Goal: Task Accomplishment & Management: Use online tool/utility

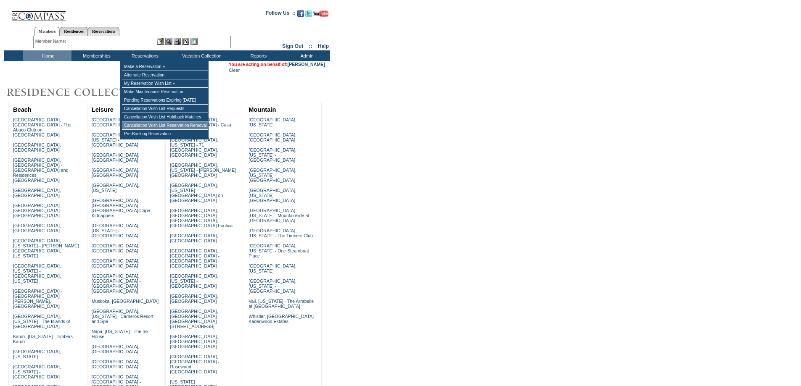
click at [147, 127] on td "Cancellation Wish List Reservation Removal" at bounding box center [165, 125] width 86 height 8
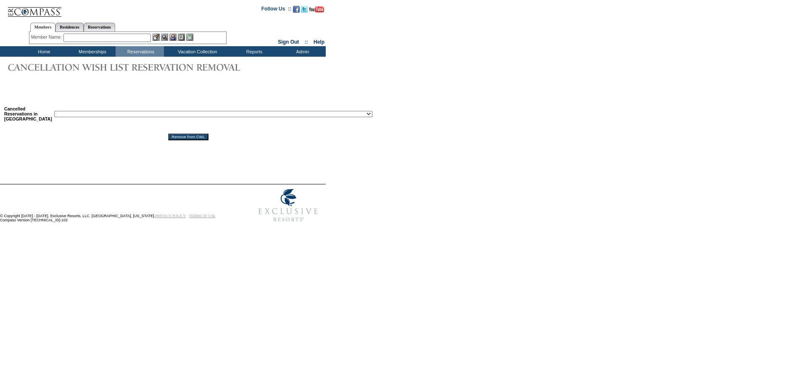
click at [105, 117] on select "Reservation ID: 1817610 ([GEOGRAPHIC_DATA], [US_STATE] - 1 [GEOGRAPHIC_DATA] : …" at bounding box center [213, 114] width 318 height 6
select select "1818697"
click at [54, 113] on select "Reservation ID: 1817610 ([GEOGRAPHIC_DATA], [US_STATE] - 1 [GEOGRAPHIC_DATA] : …" at bounding box center [213, 114] width 318 height 6
click at [168, 140] on input "Remove from CWL" at bounding box center [188, 137] width 40 height 7
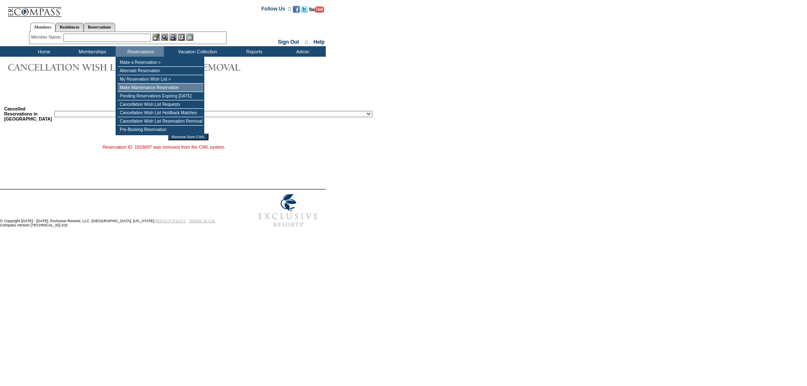
click at [147, 90] on td "Make Maintenance Reservation" at bounding box center [161, 88] width 86 height 8
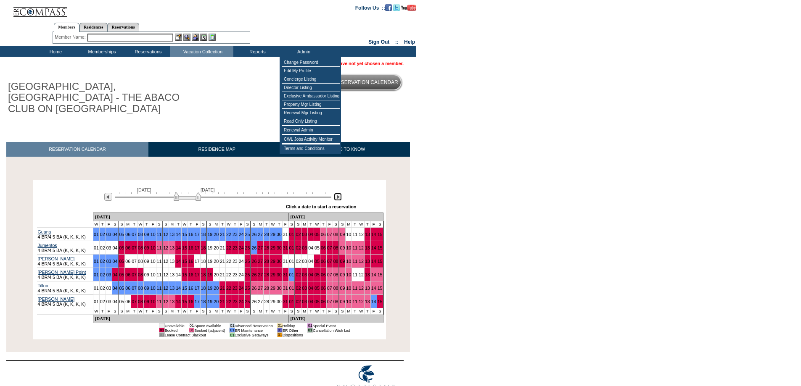
click at [337, 193] on img at bounding box center [338, 197] width 8 height 8
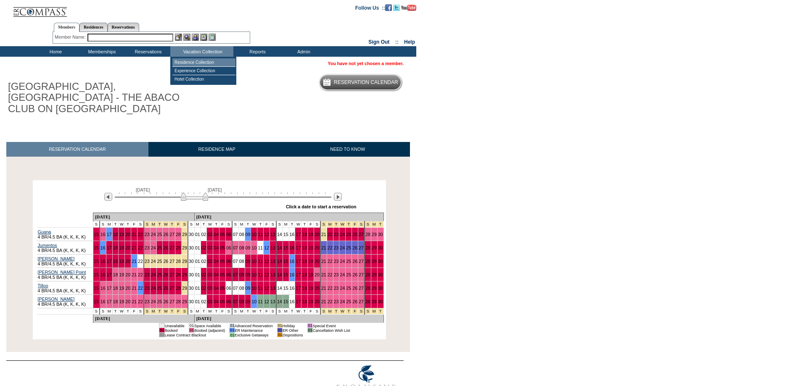
click at [188, 64] on td "Residence Collection" at bounding box center [203, 62] width 63 height 8
